Goal: Find specific page/section: Find specific page/section

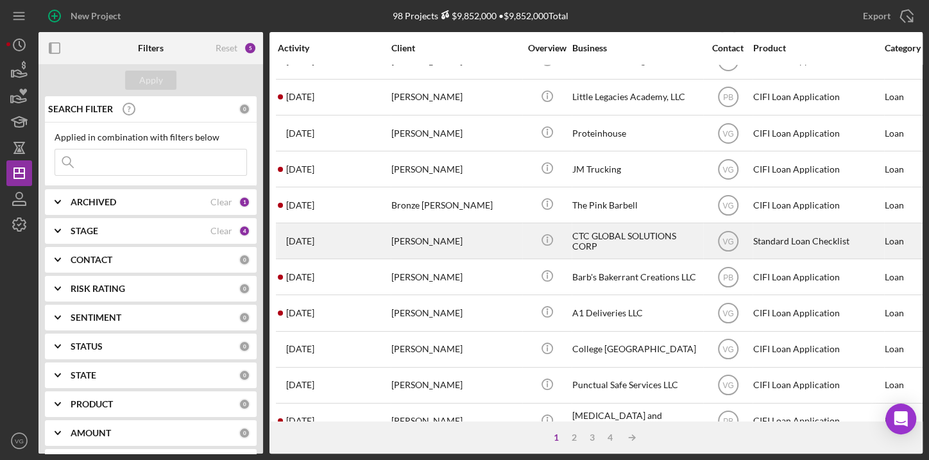
scroll to position [555, 0]
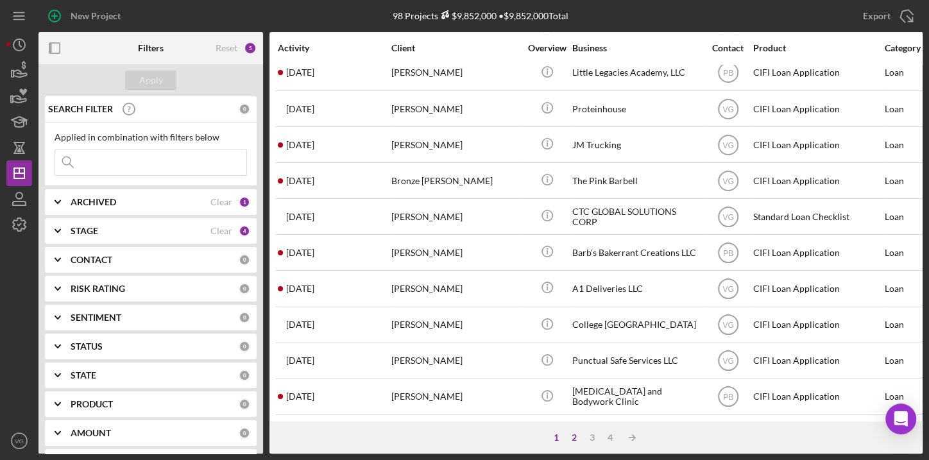
click at [575, 441] on div "2" at bounding box center [574, 437] width 18 height 10
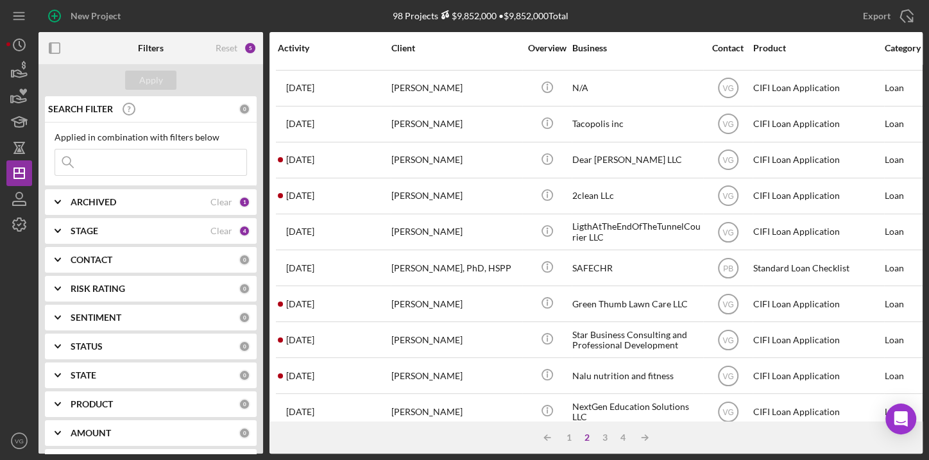
scroll to position [0, 0]
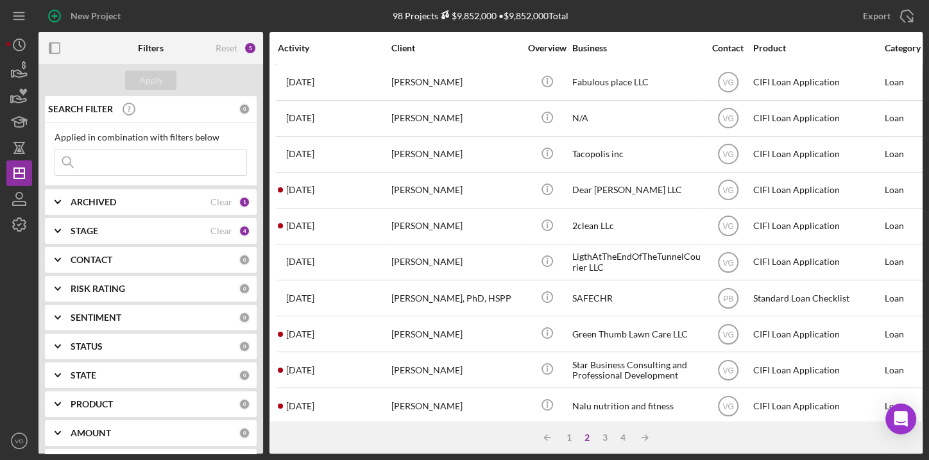
click at [162, 160] on input at bounding box center [150, 162] width 191 height 26
click at [134, 80] on button "Apply" at bounding box center [150, 80] width 51 height 19
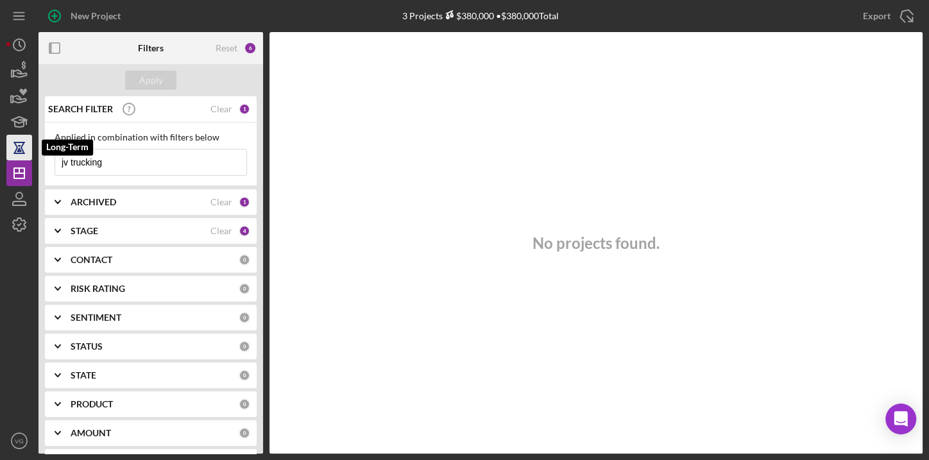
drag, startPoint x: 134, startPoint y: 158, endPoint x: 15, endPoint y: 153, distance: 119.4
click at [15, 156] on div "New Project 3 Projects $380,000 • $380,000 Total Export Icon/Export Filters Res…" at bounding box center [464, 226] width 916 height 453
drag, startPoint x: 116, startPoint y: 165, endPoint x: 78, endPoint y: 163, distance: 37.9
click at [78, 163] on input "trucking" at bounding box center [150, 162] width 191 height 26
click at [128, 158] on input "truck" at bounding box center [150, 162] width 191 height 26
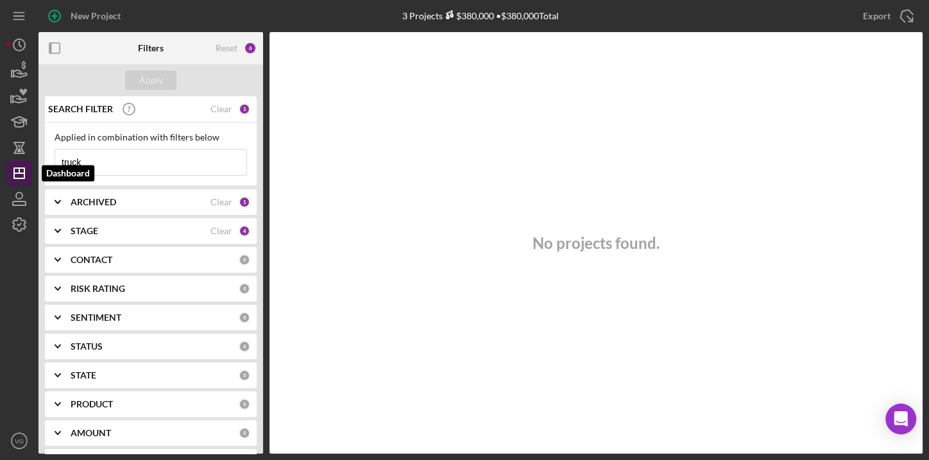
type input "truck"
click at [18, 171] on icon "Icon/Dashboard" at bounding box center [19, 173] width 32 height 32
click at [239, 108] on div "1" at bounding box center [245, 109] width 12 height 12
click at [222, 110] on div "Clear" at bounding box center [221, 109] width 22 height 10
click at [152, 85] on div "Apply" at bounding box center [151, 80] width 24 height 19
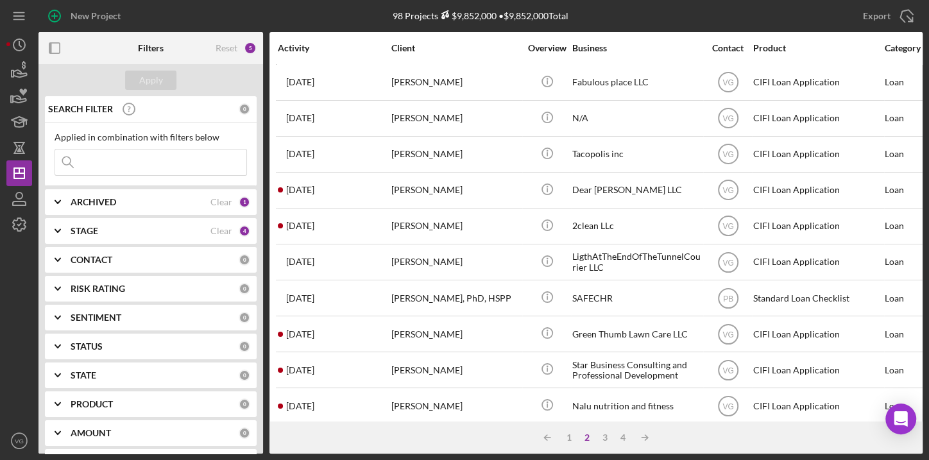
click at [124, 164] on input at bounding box center [150, 162] width 191 height 26
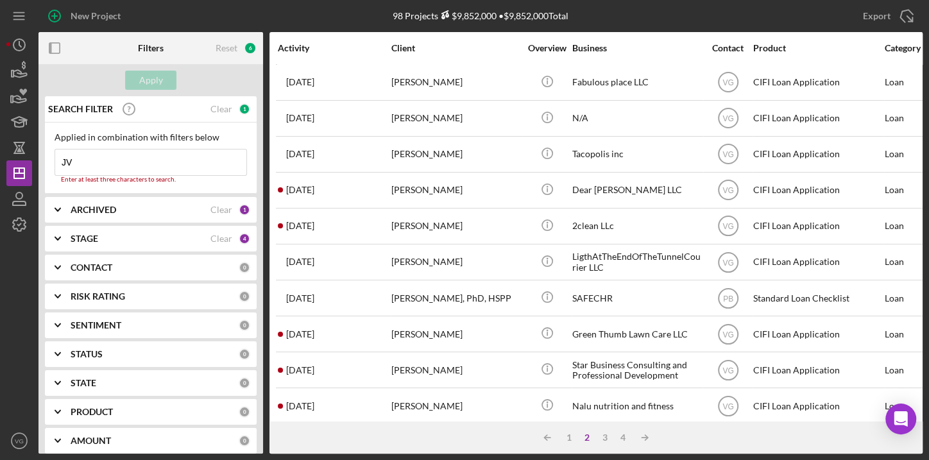
click at [148, 155] on input "JV" at bounding box center [150, 162] width 191 height 26
click at [173, 156] on input "JV" at bounding box center [150, 162] width 191 height 26
click at [187, 160] on input "JV" at bounding box center [150, 162] width 191 height 26
type input "JV"
click at [242, 110] on div "1" at bounding box center [245, 109] width 12 height 12
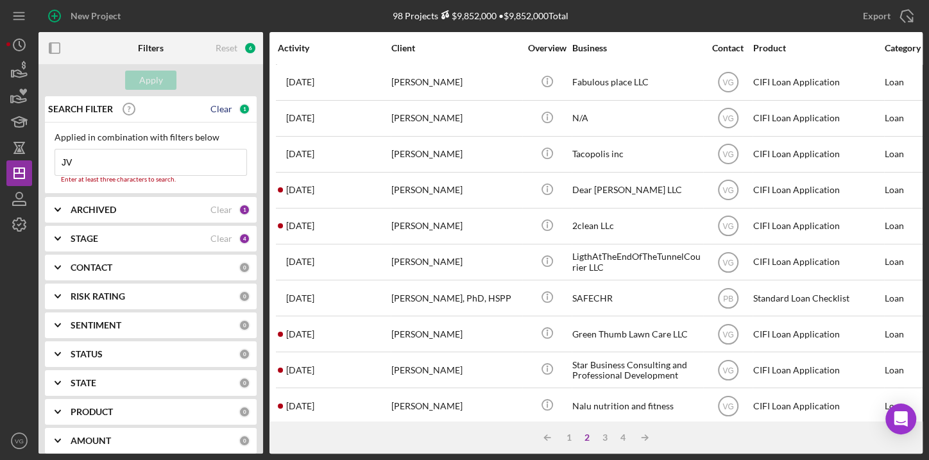
click at [225, 110] on div "Clear" at bounding box center [221, 109] width 22 height 10
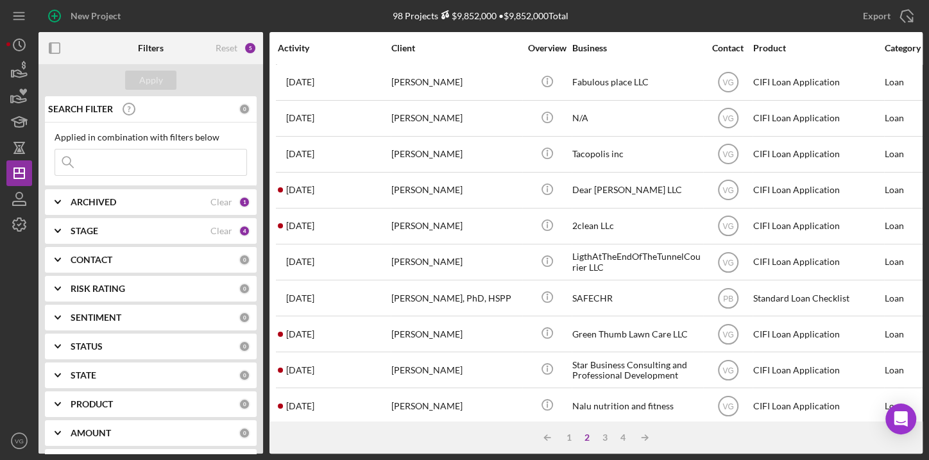
click at [146, 160] on input at bounding box center [150, 162] width 191 height 26
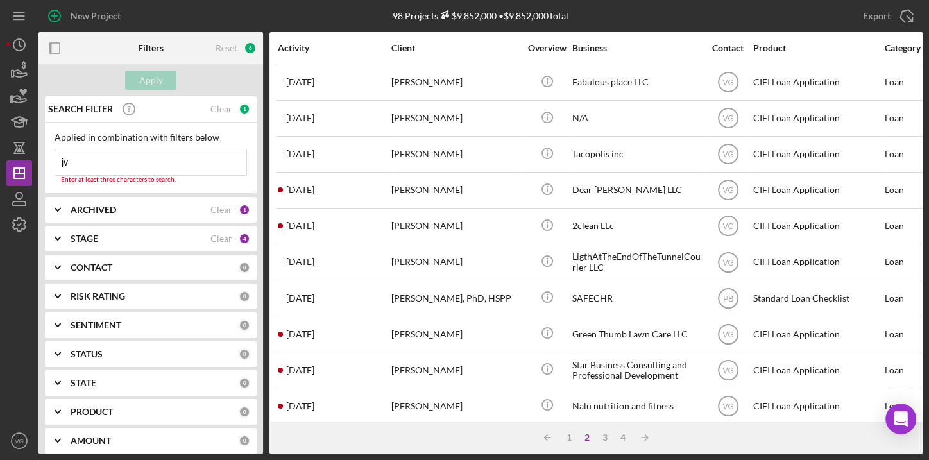
click at [96, 235] on b "STAGE" at bounding box center [85, 238] width 28 height 10
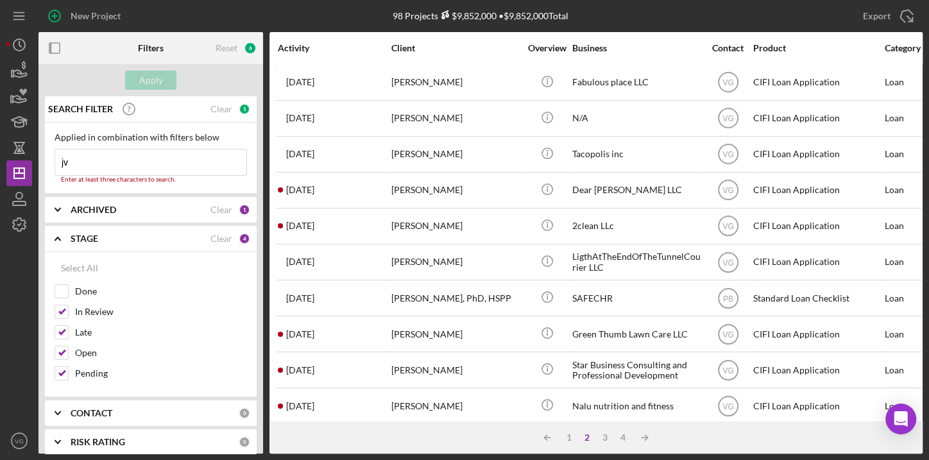
click at [99, 205] on b "ARCHIVED" at bounding box center [94, 210] width 46 height 10
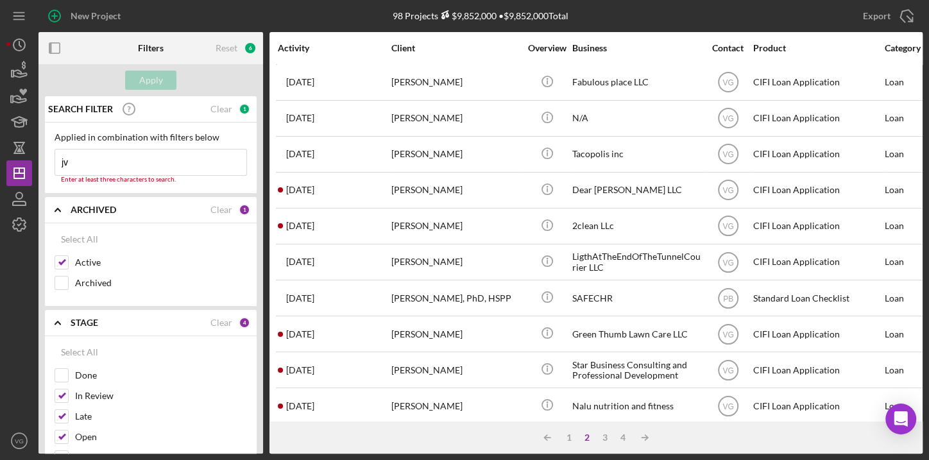
click at [99, 205] on b "ARCHIVED" at bounding box center [94, 210] width 46 height 10
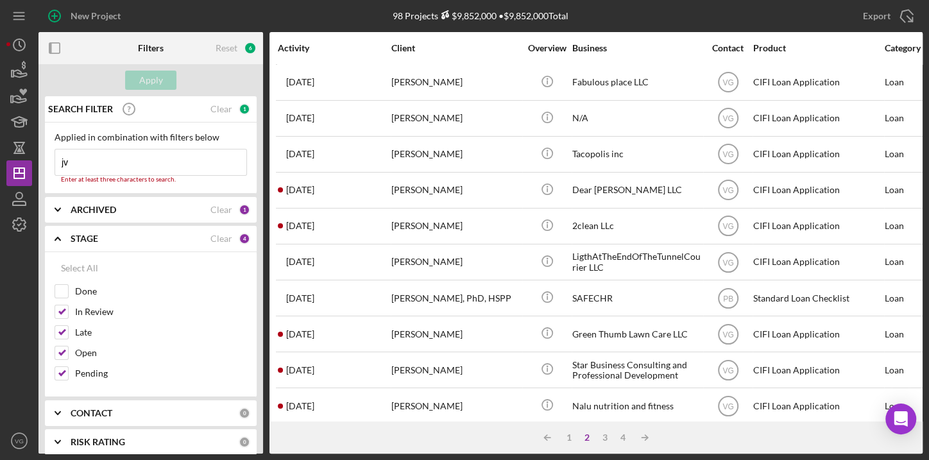
click at [83, 160] on input "jv" at bounding box center [150, 162] width 191 height 26
type input "j"
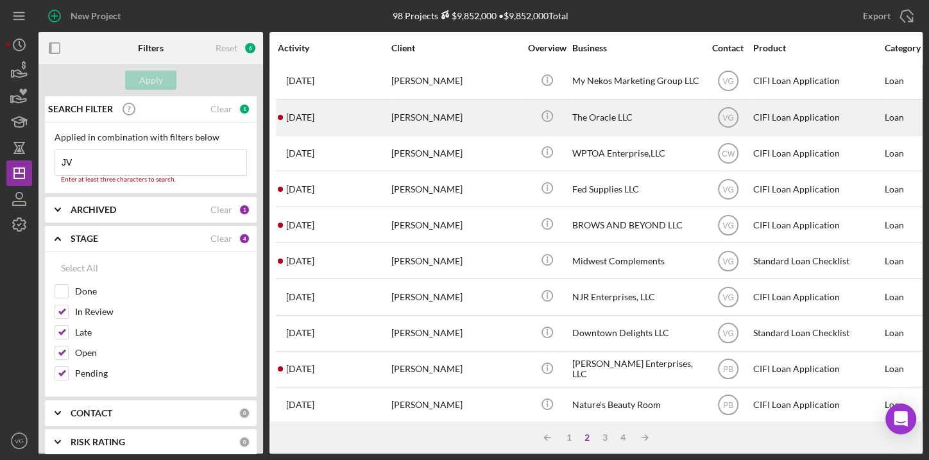
scroll to position [555, 0]
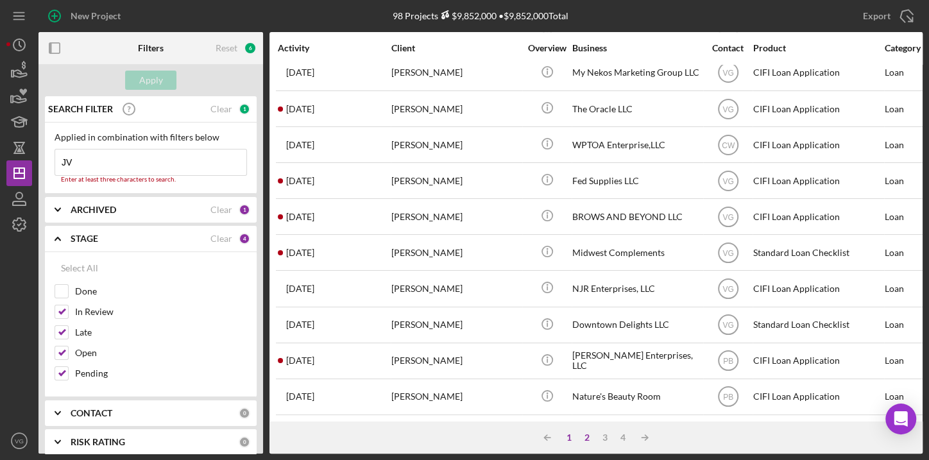
type input "JV"
click at [566, 439] on div "1" at bounding box center [569, 437] width 18 height 10
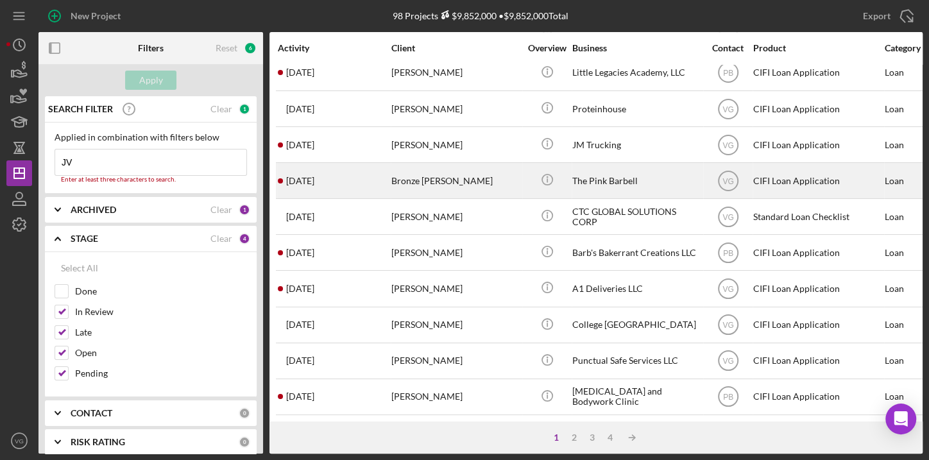
click at [465, 175] on div "Bronze [PERSON_NAME]" at bounding box center [455, 181] width 128 height 34
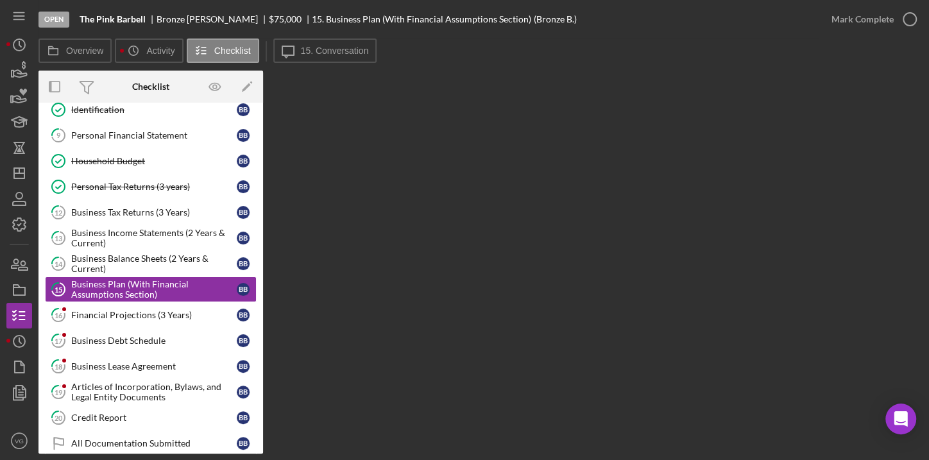
scroll to position [224, 0]
